Goal: Information Seeking & Learning: Learn about a topic

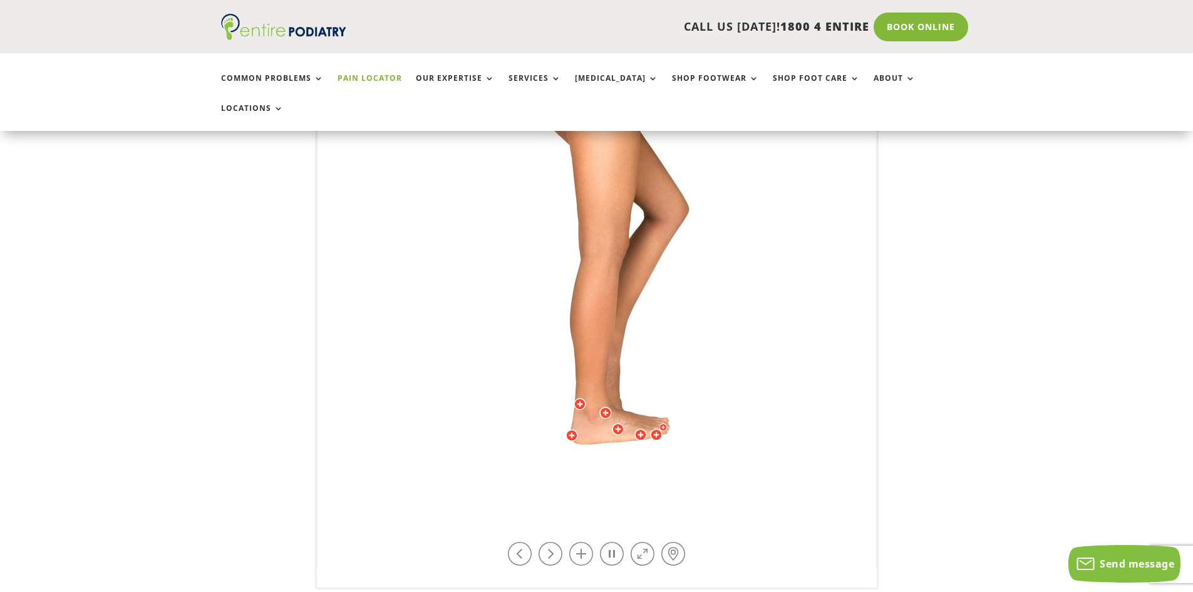
scroll to position [401, 0]
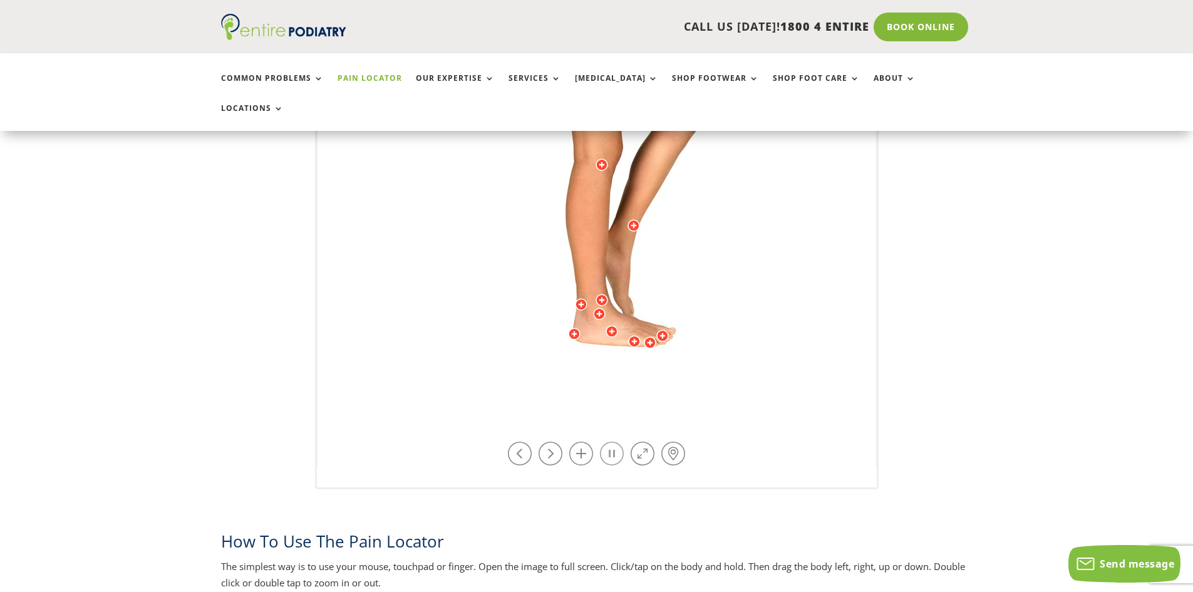
click at [613, 441] on link at bounding box center [612, 453] width 24 height 24
click at [611, 325] on div at bounding box center [611, 331] width 13 height 13
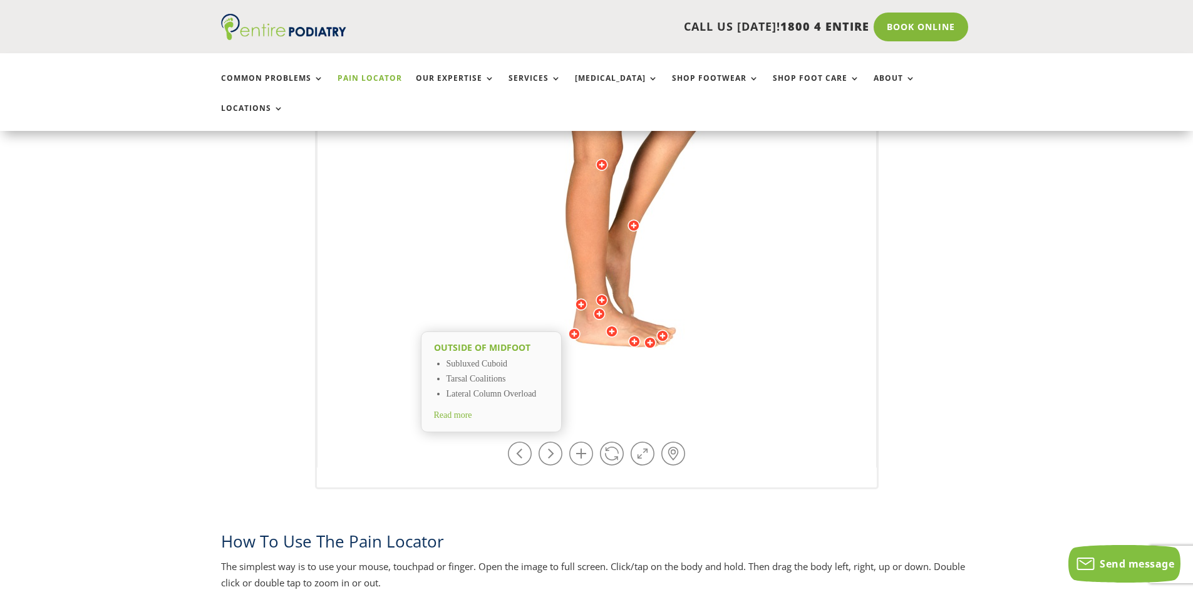
click at [597, 307] on div at bounding box center [599, 313] width 13 height 13
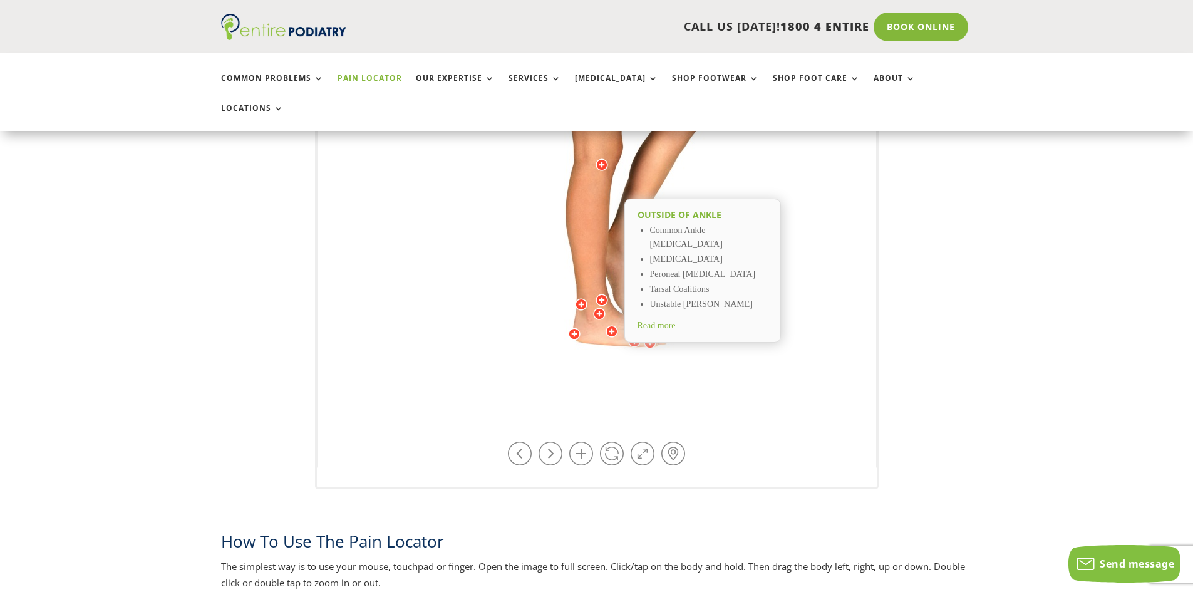
click at [611, 325] on div at bounding box center [611, 331] width 13 height 13
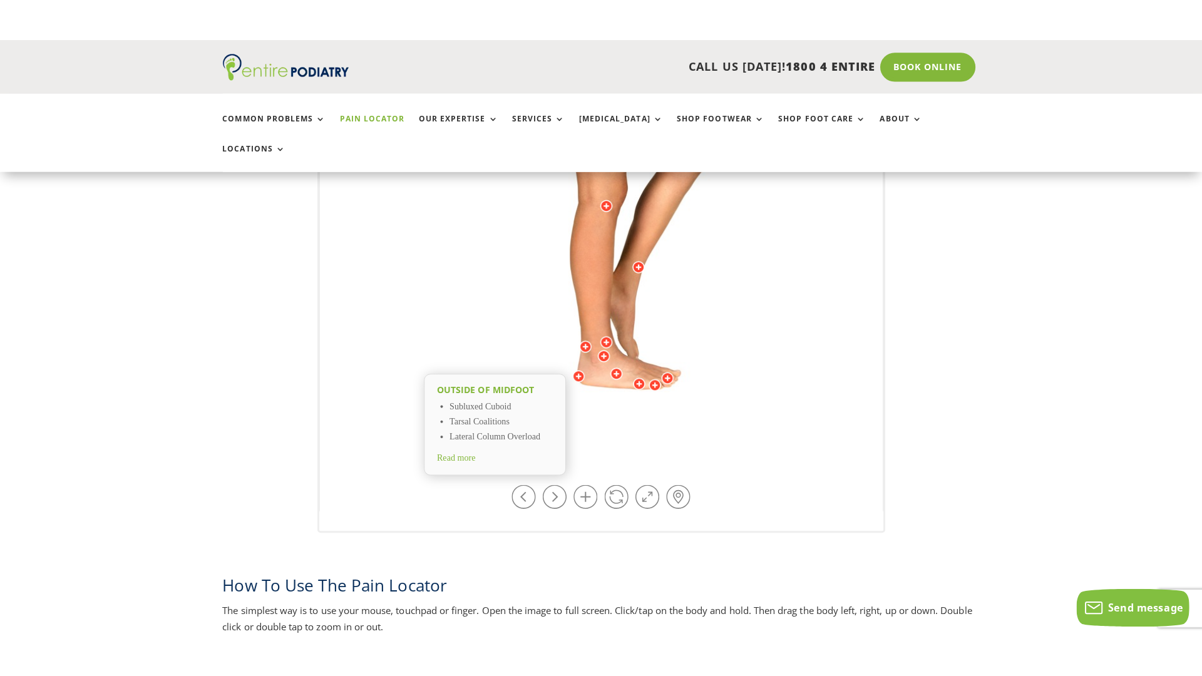
scroll to position [501, 0]
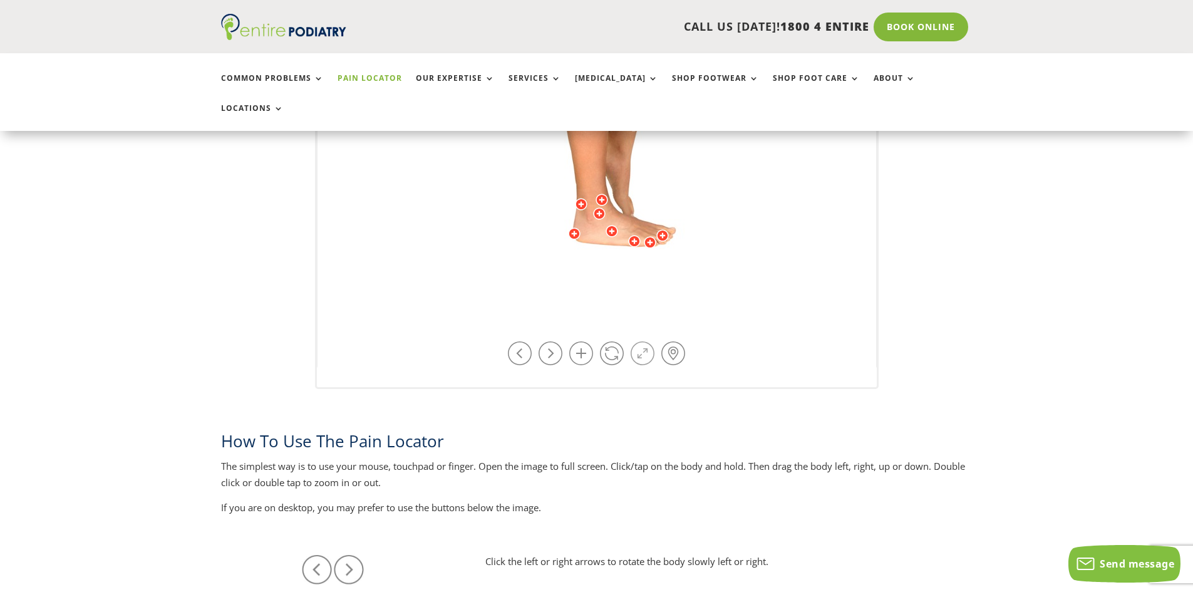
click at [641, 341] on link at bounding box center [642, 353] width 24 height 24
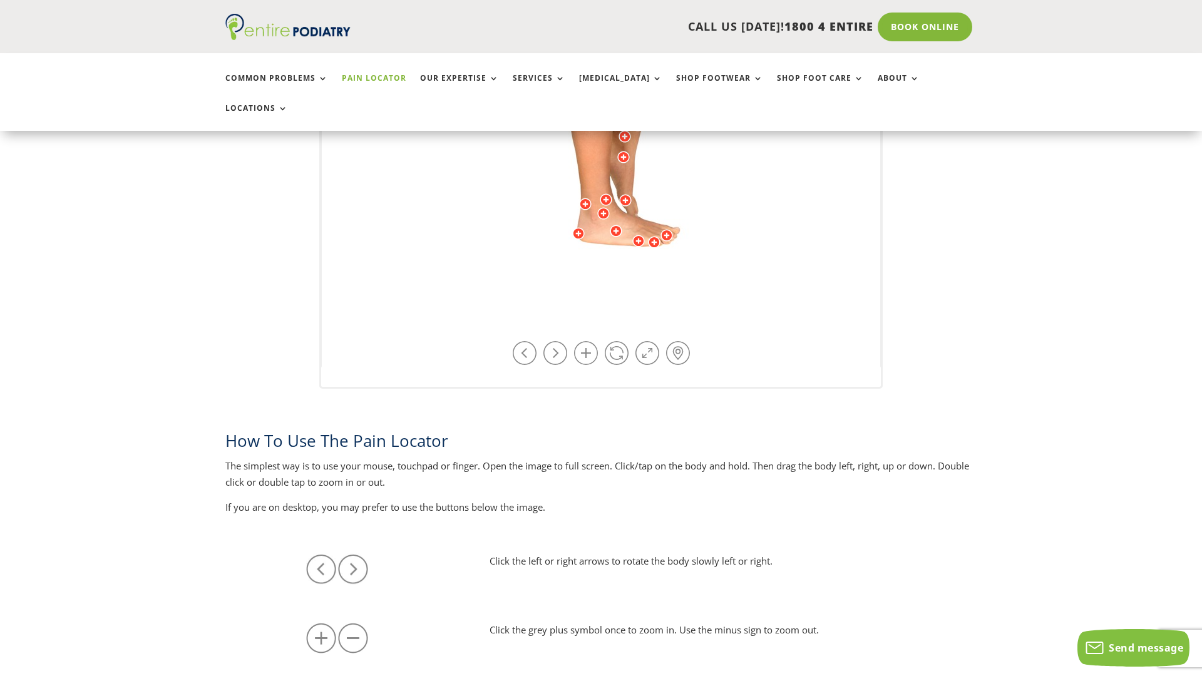
drag, startPoint x: 487, startPoint y: 580, endPoint x: 528, endPoint y: 585, distance: 41.7
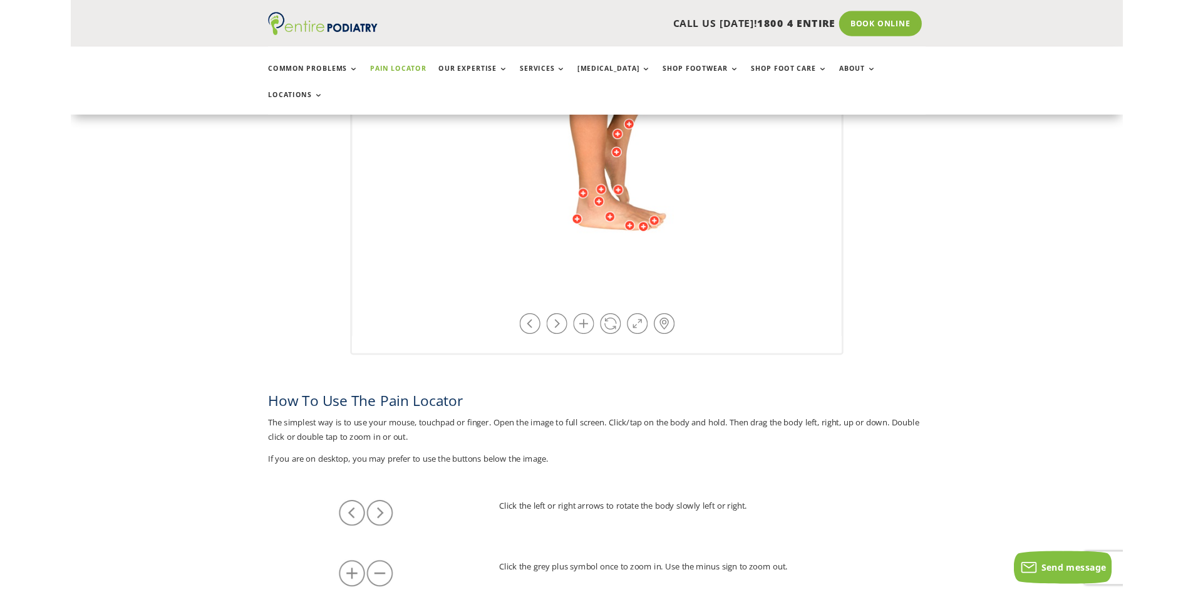
scroll to position [685, 0]
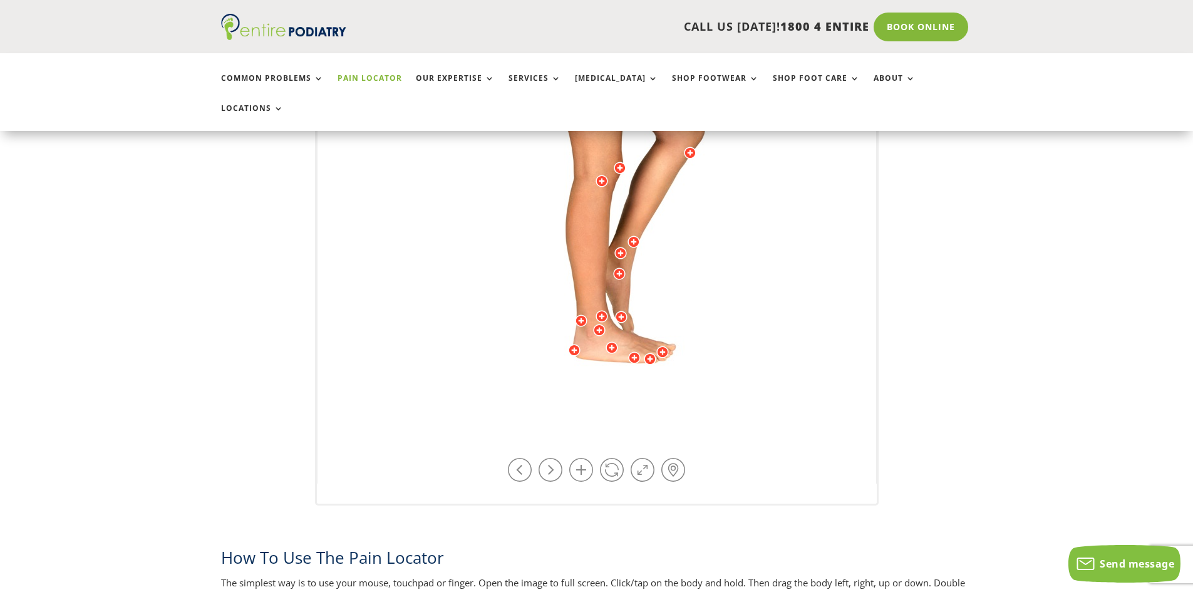
scroll to position [389, 0]
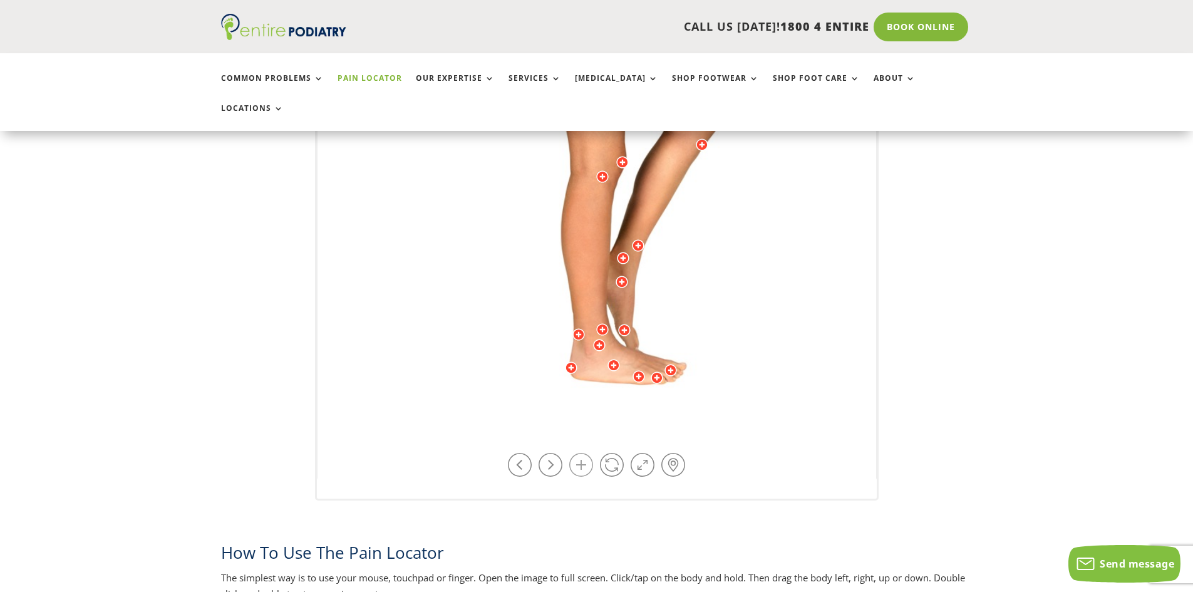
click at [579, 453] on link at bounding box center [581, 465] width 24 height 24
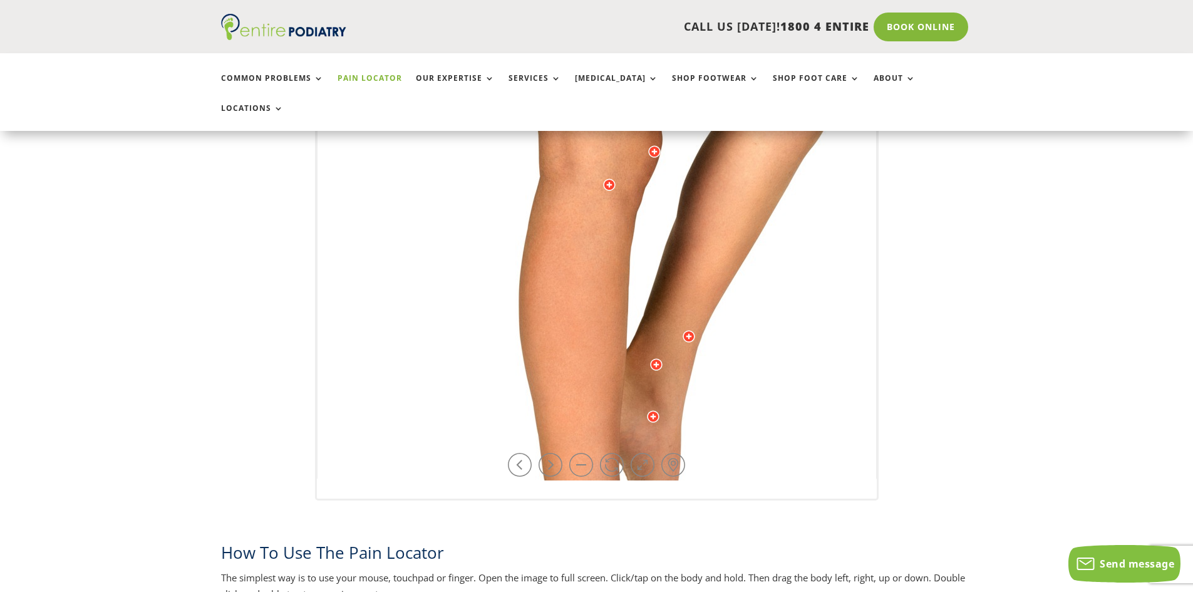
scroll to position [446, 0]
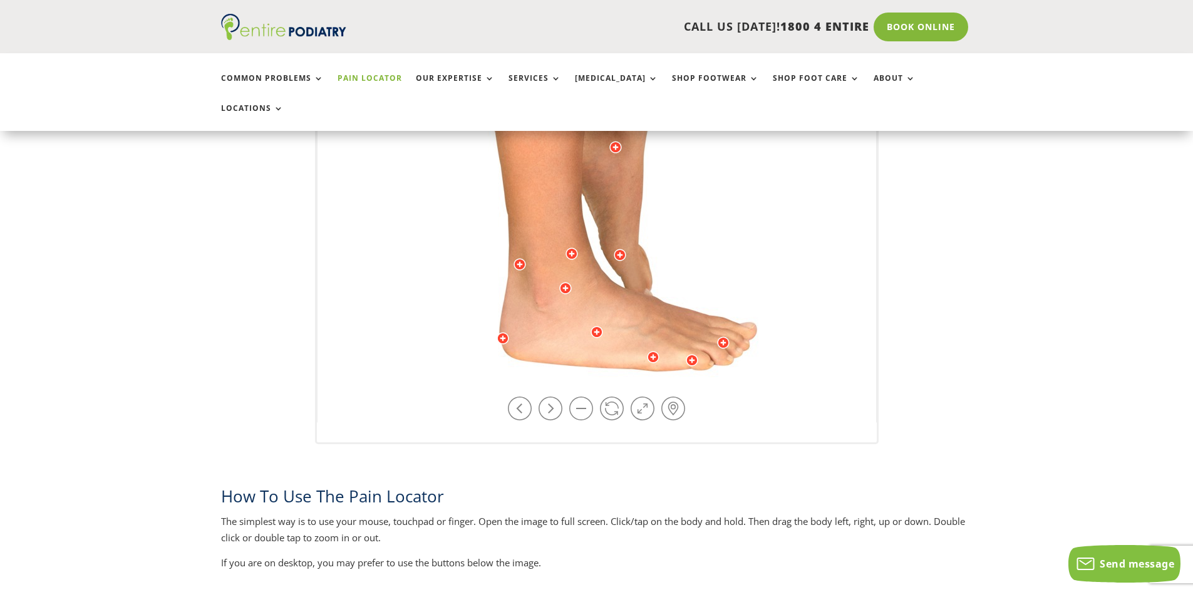
drag, startPoint x: 686, startPoint y: 343, endPoint x: 647, endPoint y: 121, distance: 225.0
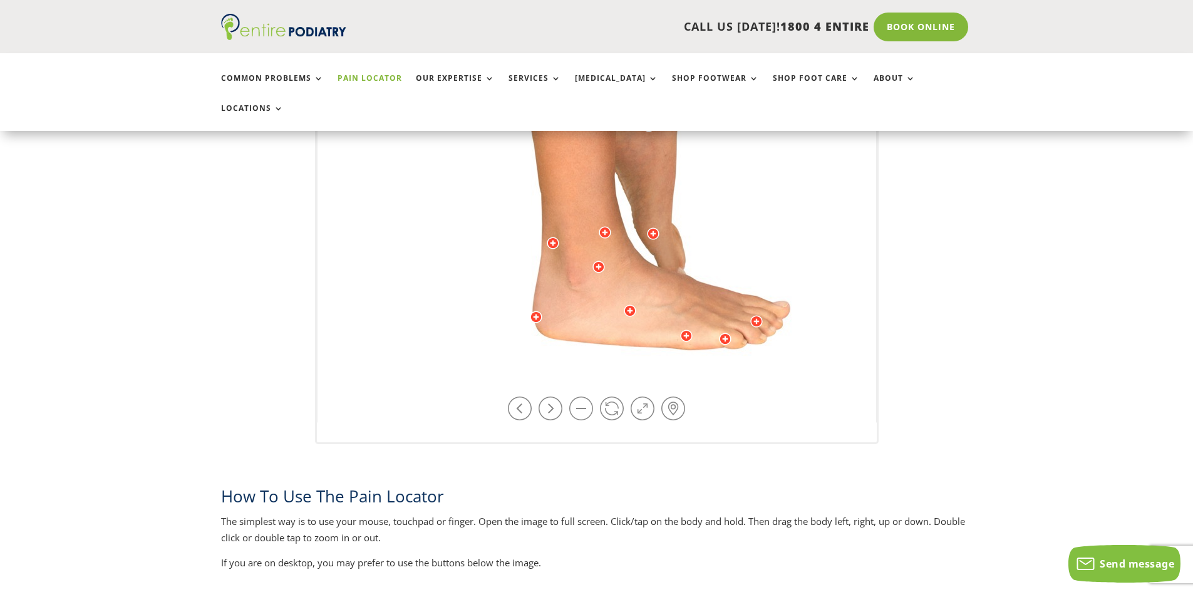
drag, startPoint x: 475, startPoint y: 339, endPoint x: 509, endPoint y: 326, distance: 36.6
